Goal: Information Seeking & Learning: Compare options

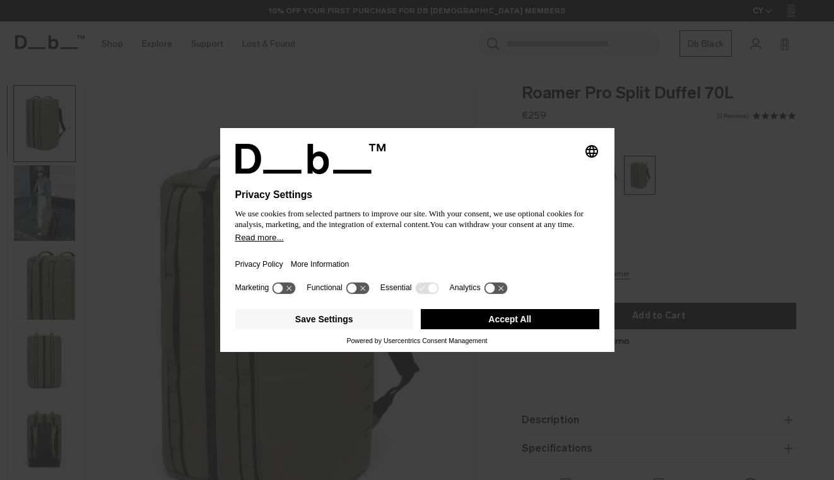
click at [543, 319] on button "Accept All" at bounding box center [510, 319] width 179 height 20
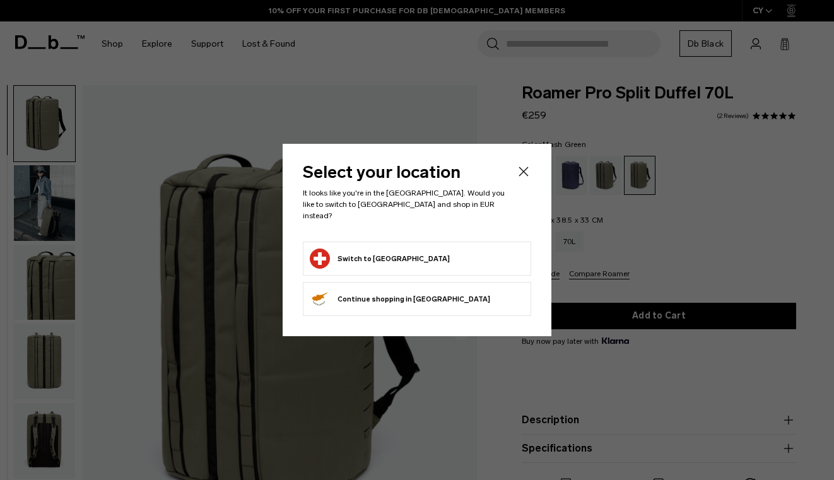
click at [526, 175] on icon "Close" at bounding box center [523, 171] width 15 height 15
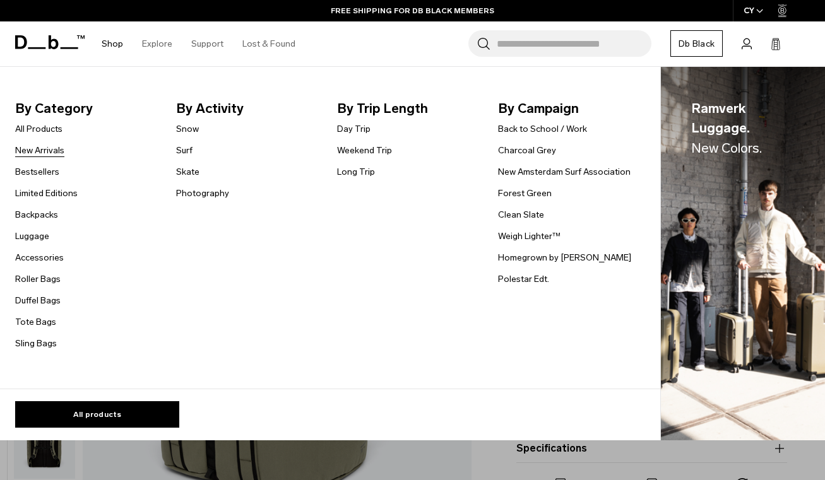
click at [44, 150] on link "New Arrivals" at bounding box center [39, 150] width 49 height 13
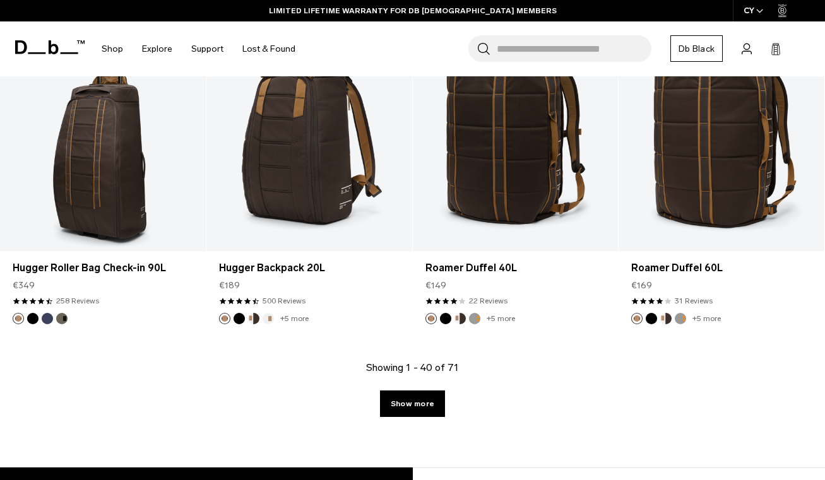
scroll to position [3383, 0]
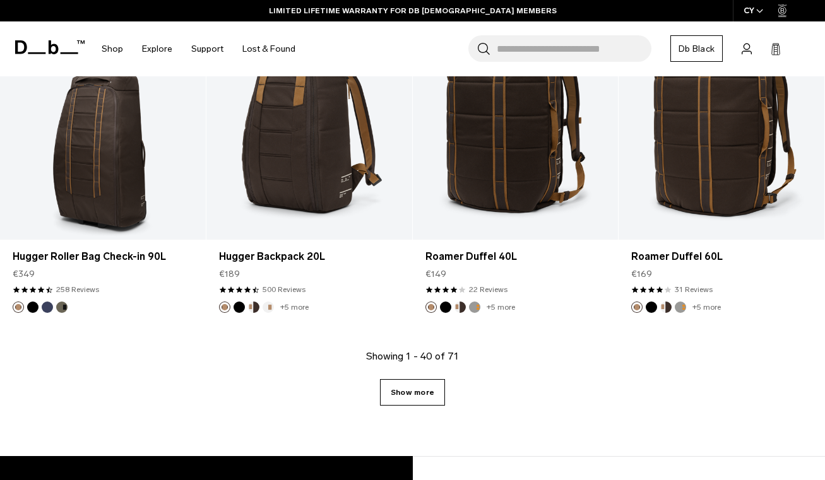
click at [398, 387] on link "Show more" at bounding box center [412, 392] width 65 height 26
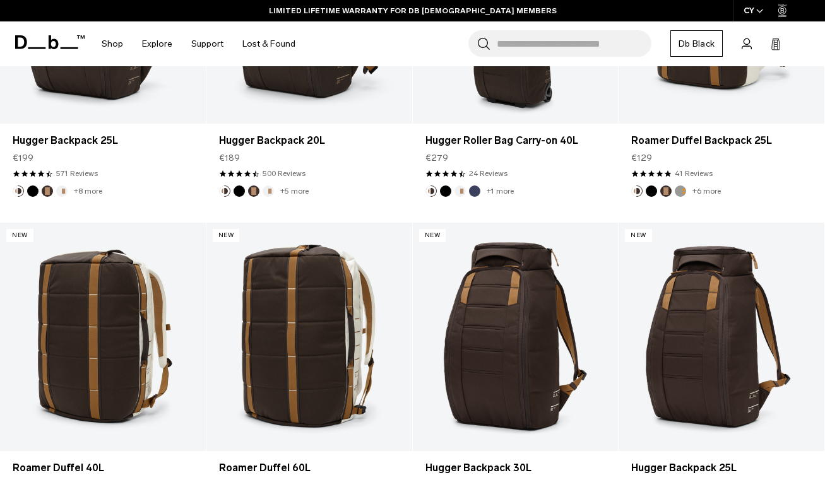
scroll to position [2808, 0]
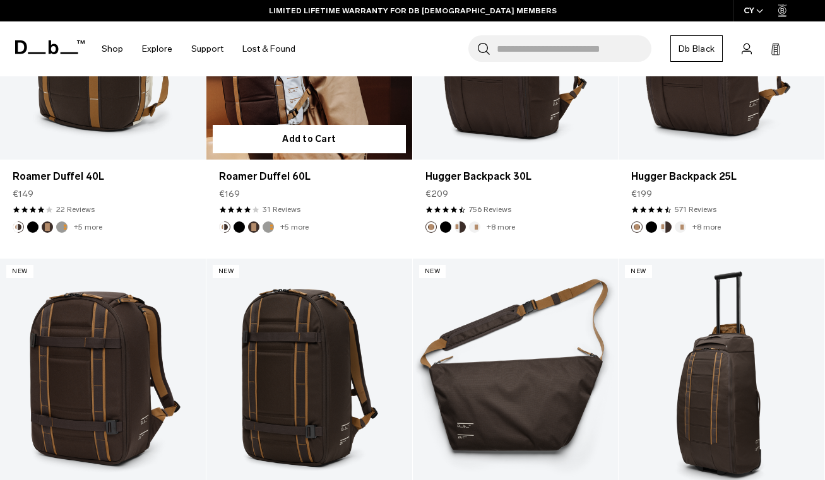
click at [310, 103] on link "Roamer Duffel 60L" at bounding box center [309, 45] width 206 height 228
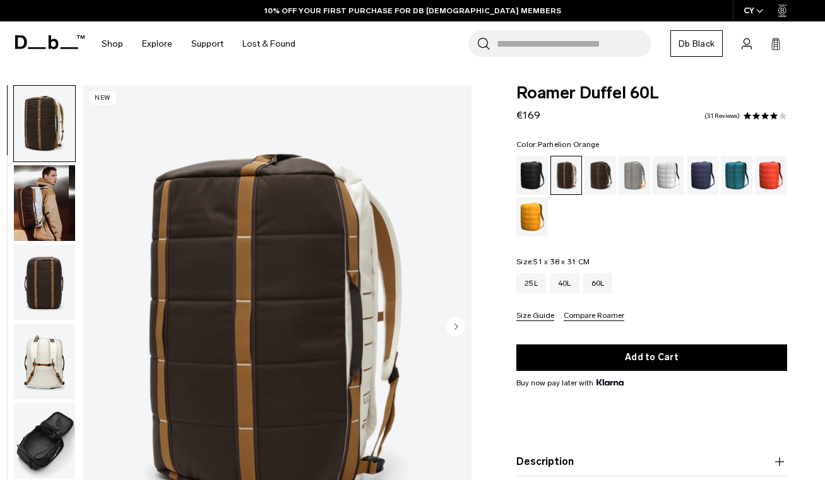
click at [534, 217] on div "Parhelion Orange" at bounding box center [532, 216] width 32 height 39
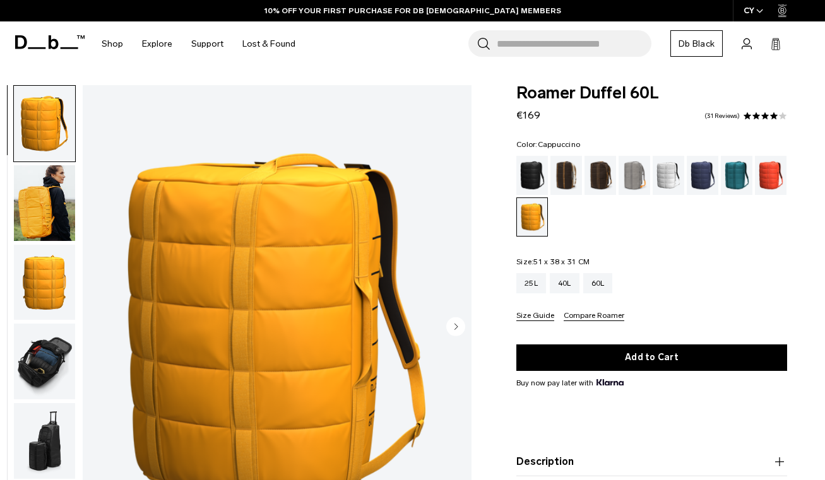
click at [572, 175] on div "Cappuccino" at bounding box center [566, 175] width 32 height 39
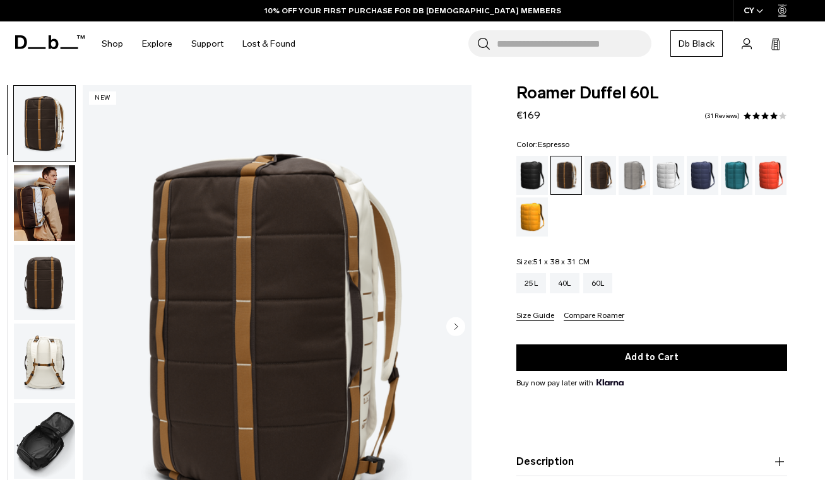
click at [599, 175] on div "Espresso" at bounding box center [600, 175] width 32 height 39
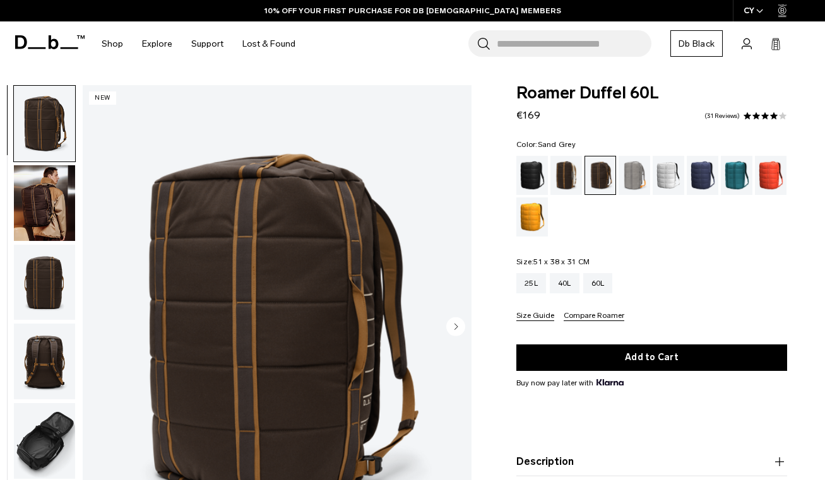
click at [636, 172] on div "Sand Grey" at bounding box center [634, 175] width 32 height 39
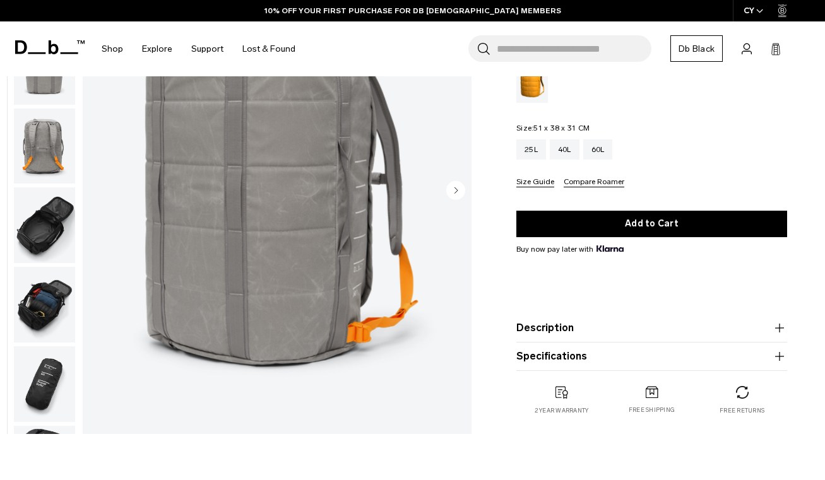
scroll to position [134, 0]
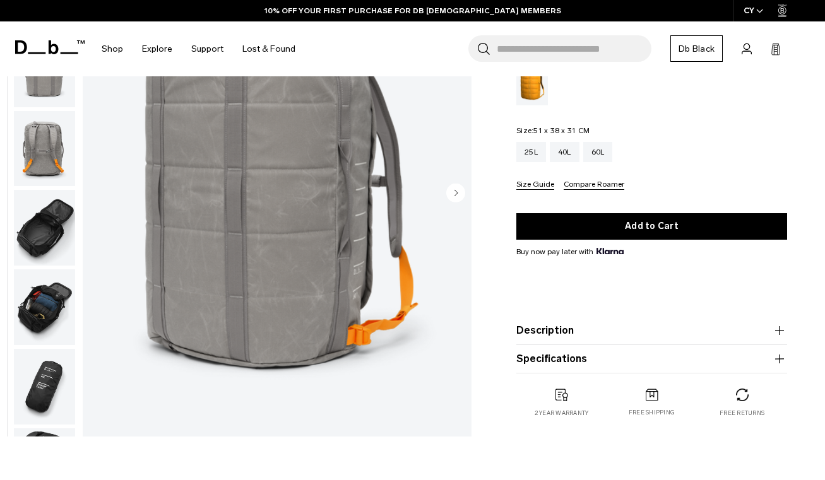
click at [50, 155] on img "button" at bounding box center [44, 149] width 61 height 76
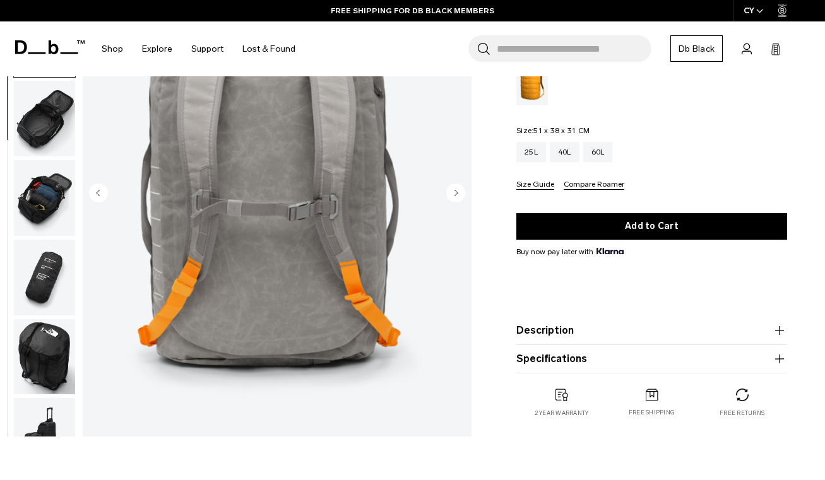
scroll to position [147, 0]
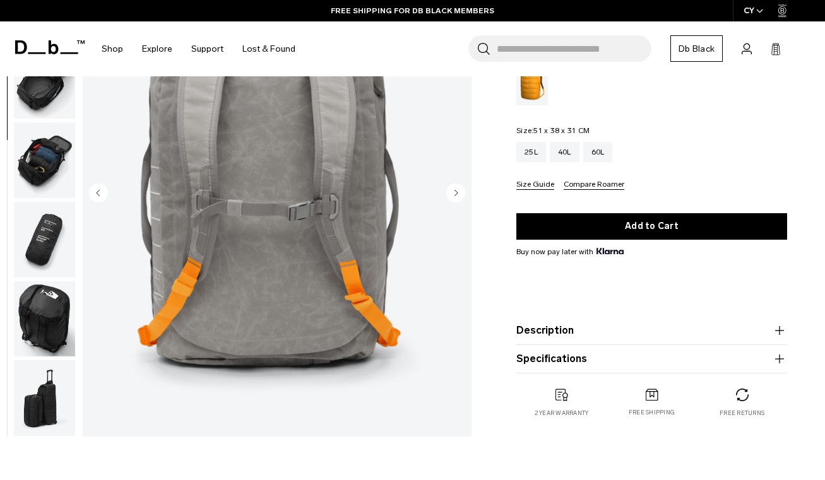
click at [50, 155] on img "button" at bounding box center [44, 160] width 61 height 76
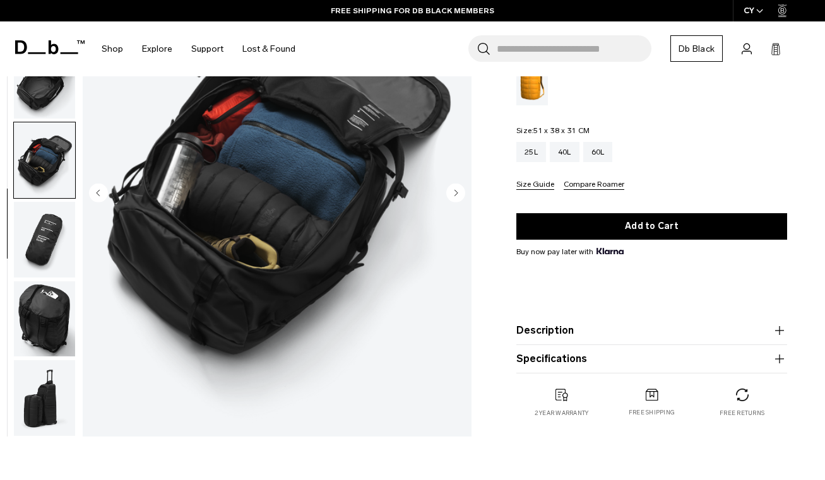
click at [52, 236] on img "button" at bounding box center [44, 240] width 61 height 76
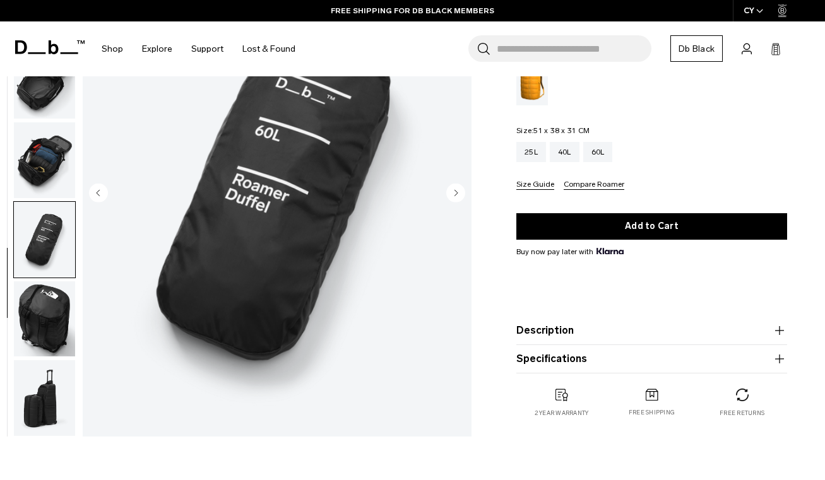
click at [50, 304] on img "button" at bounding box center [44, 319] width 61 height 76
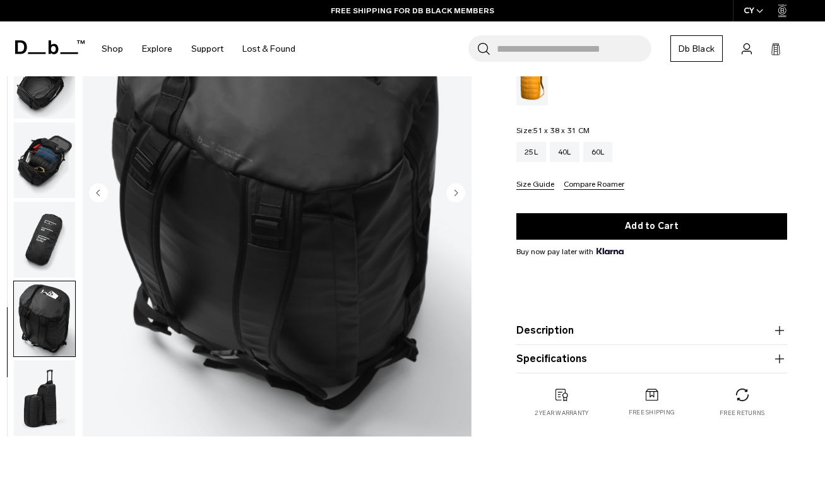
click at [48, 367] on img "button" at bounding box center [44, 398] width 61 height 76
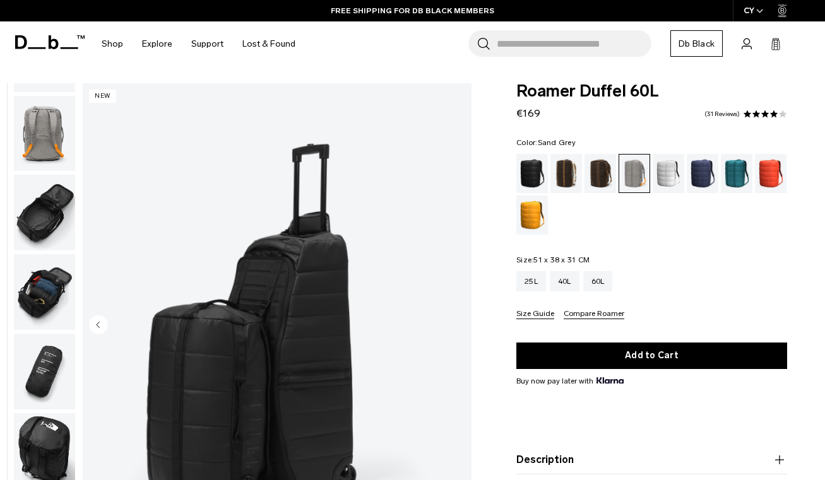
scroll to position [0, 0]
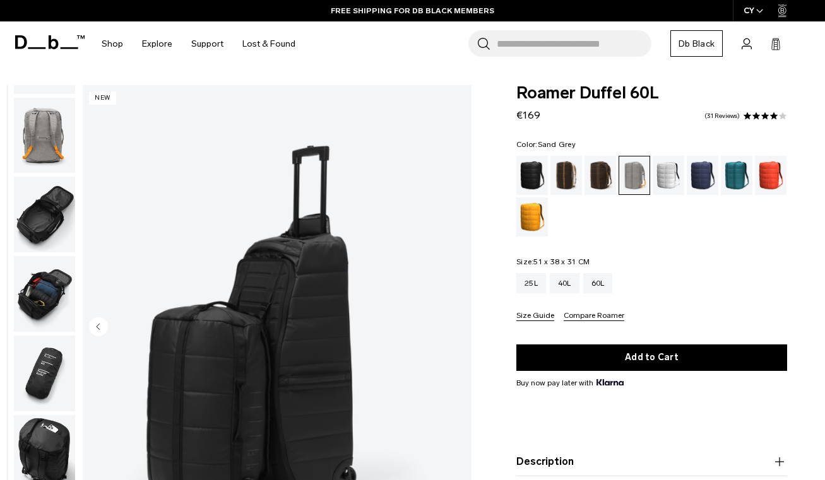
click at [46, 141] on img "button" at bounding box center [44, 136] width 61 height 76
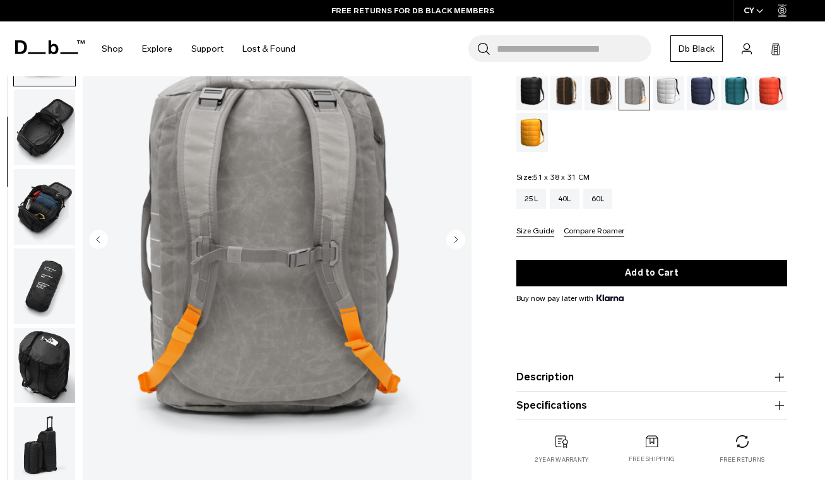
scroll to position [101, 0]
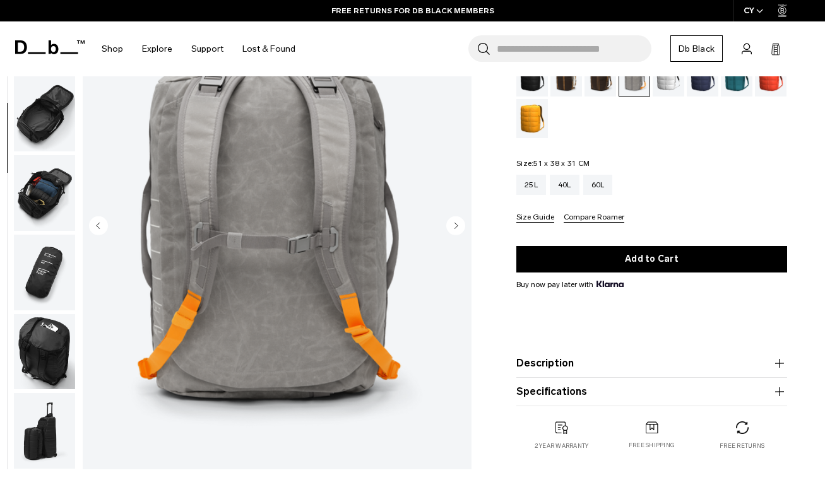
click at [39, 178] on img "button" at bounding box center [44, 193] width 61 height 76
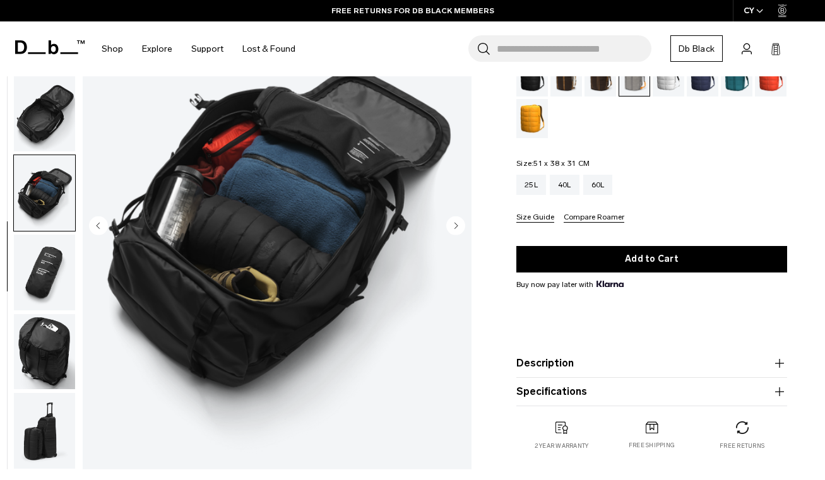
click at [63, 237] on img "button" at bounding box center [44, 273] width 61 height 76
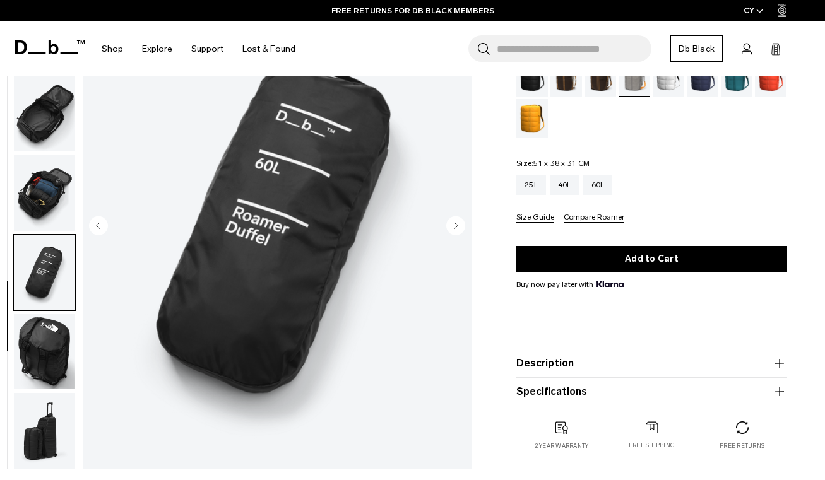
click at [59, 336] on img "button" at bounding box center [44, 352] width 61 height 76
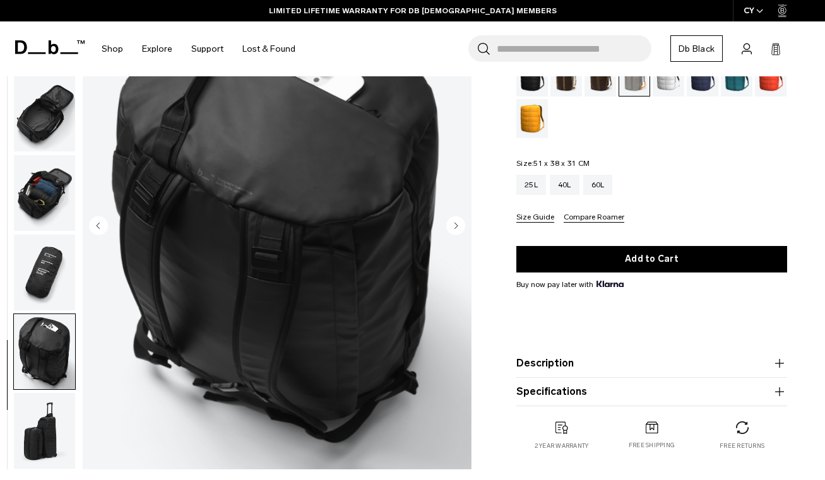
click at [52, 411] on img "button" at bounding box center [44, 431] width 61 height 76
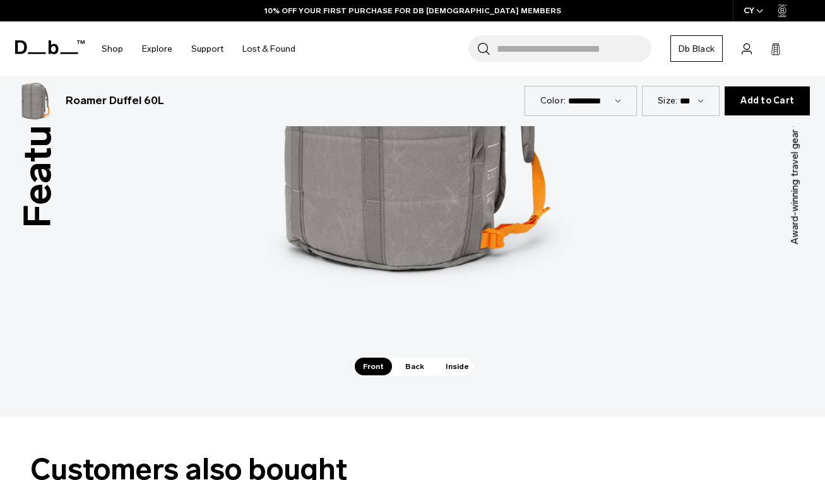
scroll to position [1653, 0]
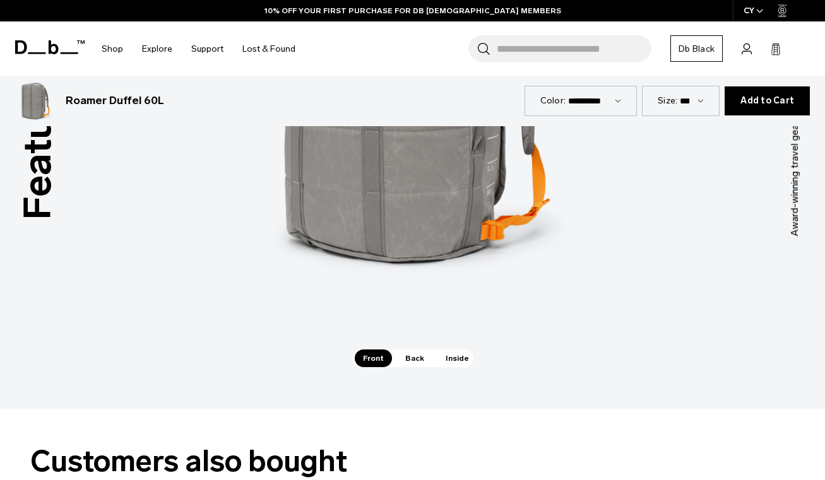
click at [411, 354] on div "Features Tap a hotspot to learn more Award-winning travel gear from Scandinavia…" at bounding box center [412, 112] width 825 height 594
click at [411, 349] on span "Back" at bounding box center [414, 358] width 35 height 18
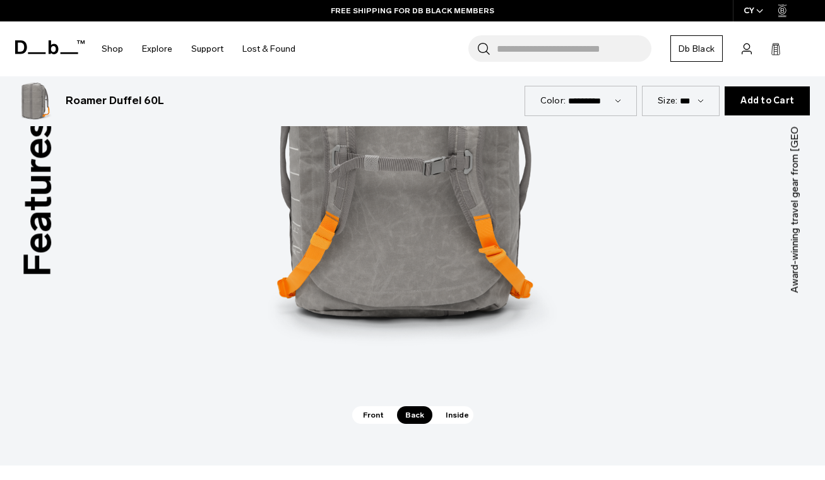
scroll to position [1702, 0]
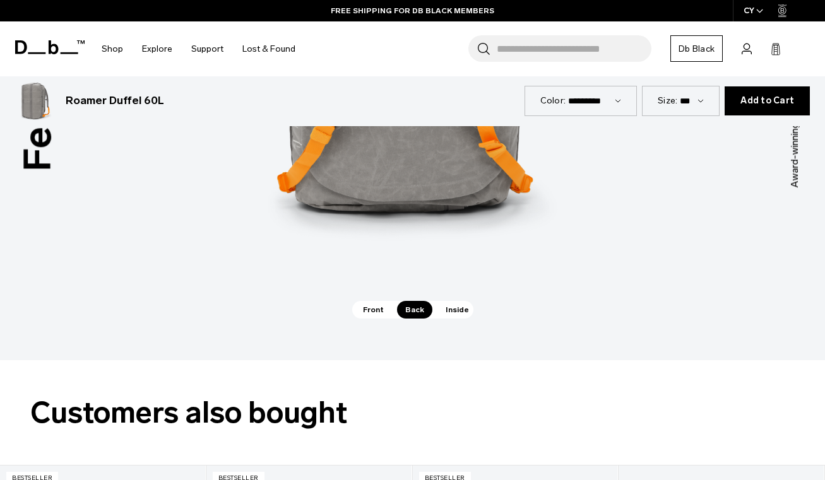
click at [446, 301] on span "Inside" at bounding box center [457, 310] width 40 height 18
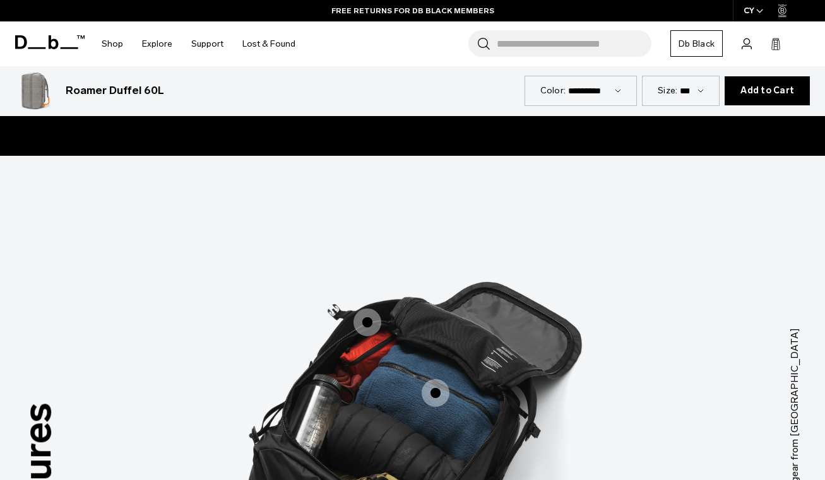
scroll to position [1429, 0]
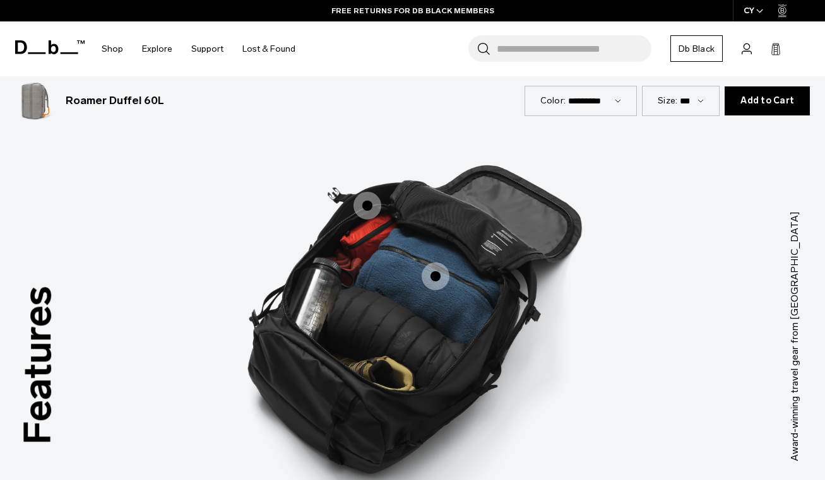
click at [442, 265] on span "3 / 3" at bounding box center [435, 276] width 28 height 28
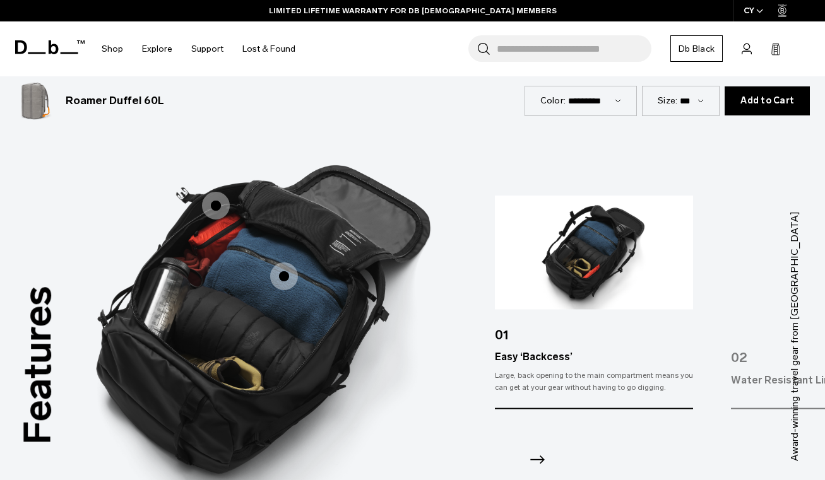
click at [210, 192] on span "3 / 3" at bounding box center [216, 206] width 28 height 28
click at [213, 192] on span "3 / 3" at bounding box center [216, 206] width 28 height 28
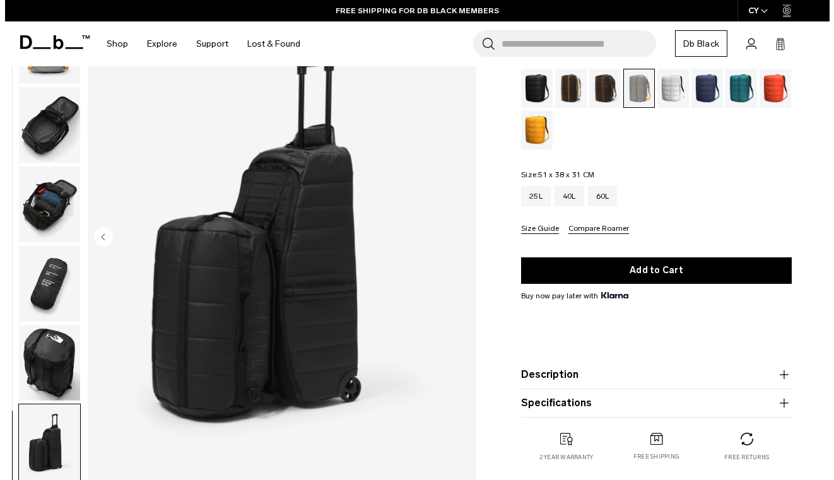
scroll to position [0, 0]
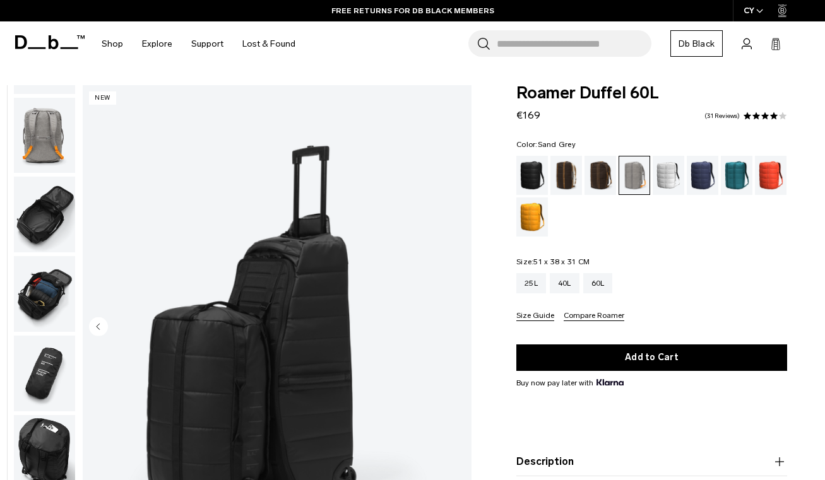
click at [759, 15] on span "button" at bounding box center [759, 10] width 7 height 9
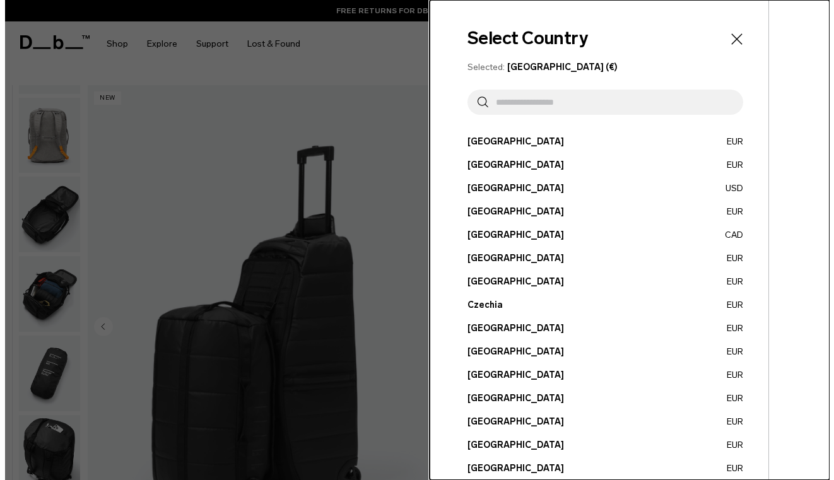
scroll to position [139, 0]
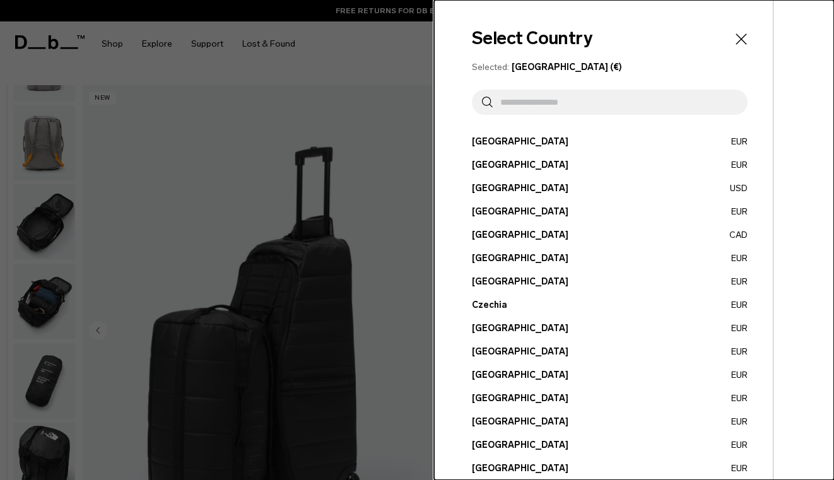
click at [543, 100] on input "text" at bounding box center [615, 102] width 245 height 25
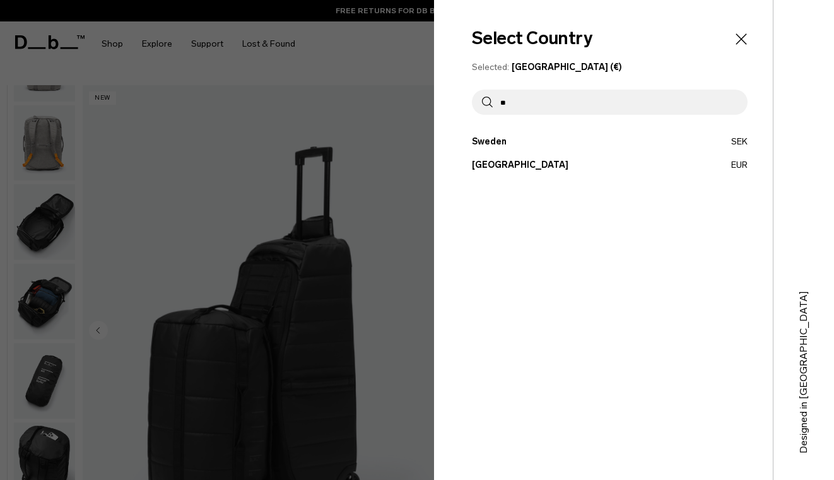
type input "**"
click at [548, 165] on button "Switzerland EUR" at bounding box center [610, 164] width 276 height 13
click at [493, 168] on button "Switzerland EUR" at bounding box center [610, 164] width 276 height 13
